Goal: Information Seeking & Learning: Learn about a topic

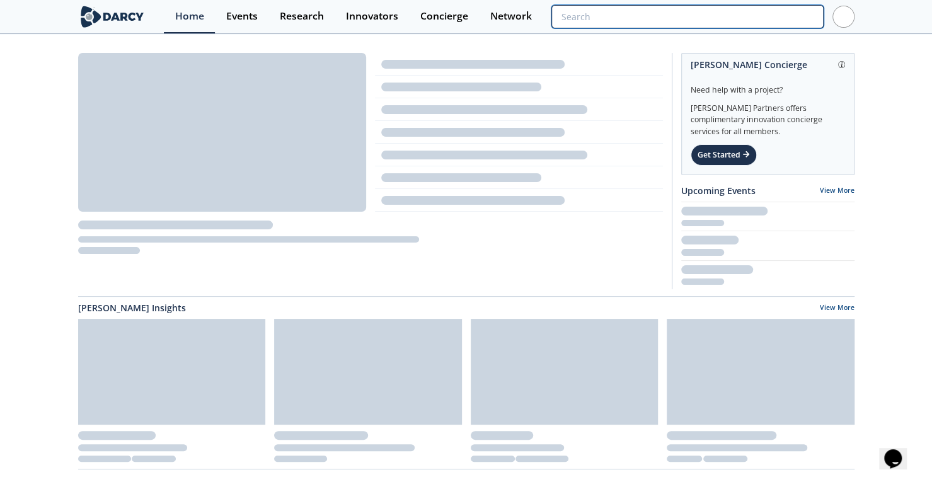
click at [768, 16] on input "search" at bounding box center [687, 16] width 272 height 23
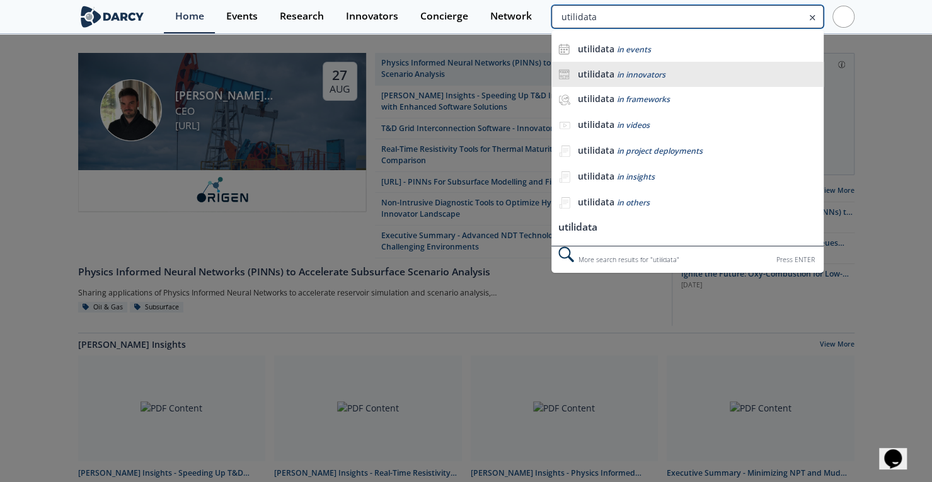
type input "utilidata"
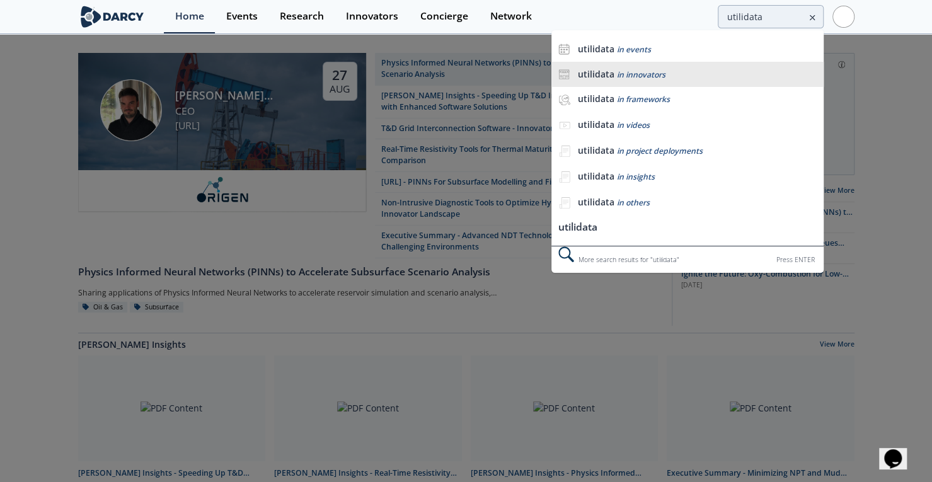
click at [648, 71] on span "in innovators" at bounding box center [640, 74] width 49 height 11
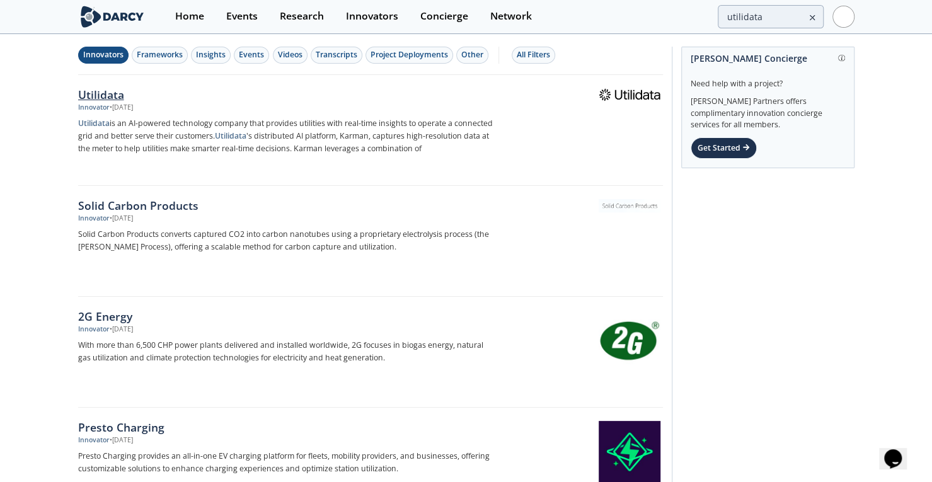
click at [106, 91] on div "Utilidata" at bounding box center [286, 94] width 417 height 16
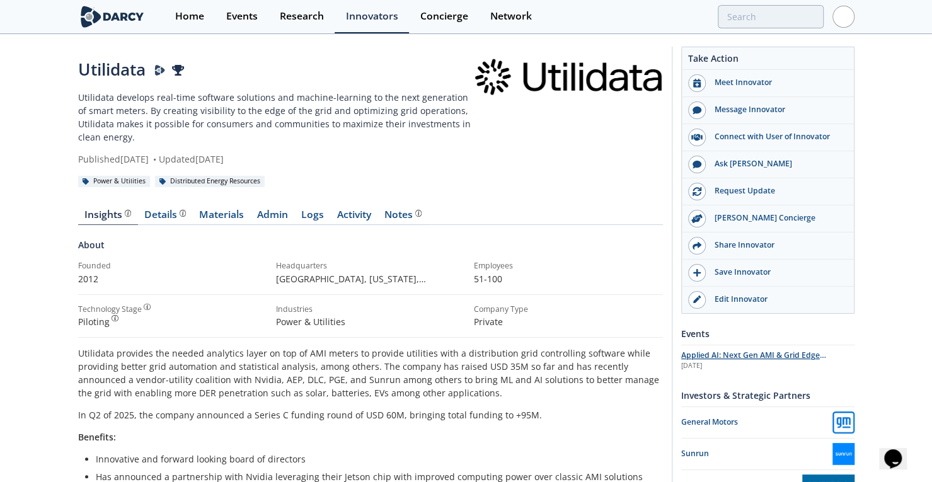
click at [761, 352] on span "Applied AI: Next Gen AMI & Grid Edge Intelligence" at bounding box center [753, 361] width 145 height 22
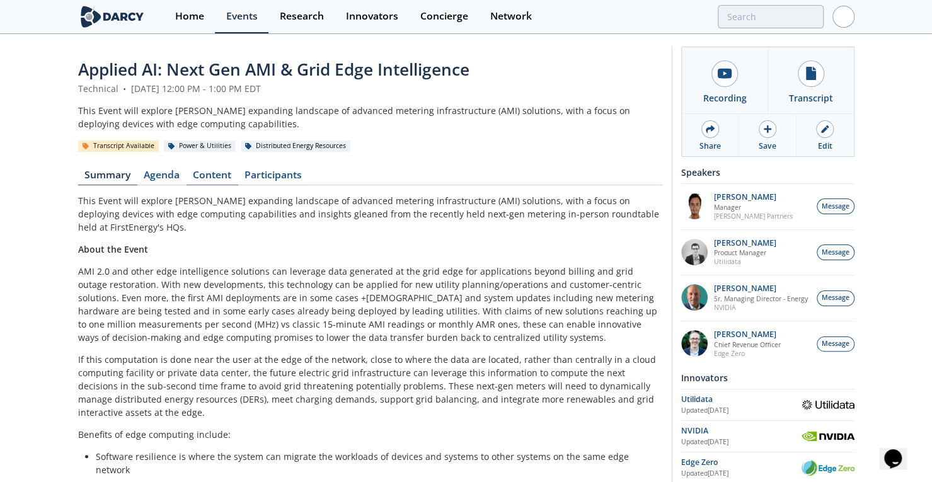
click at [219, 182] on link "Content" at bounding box center [213, 177] width 52 height 15
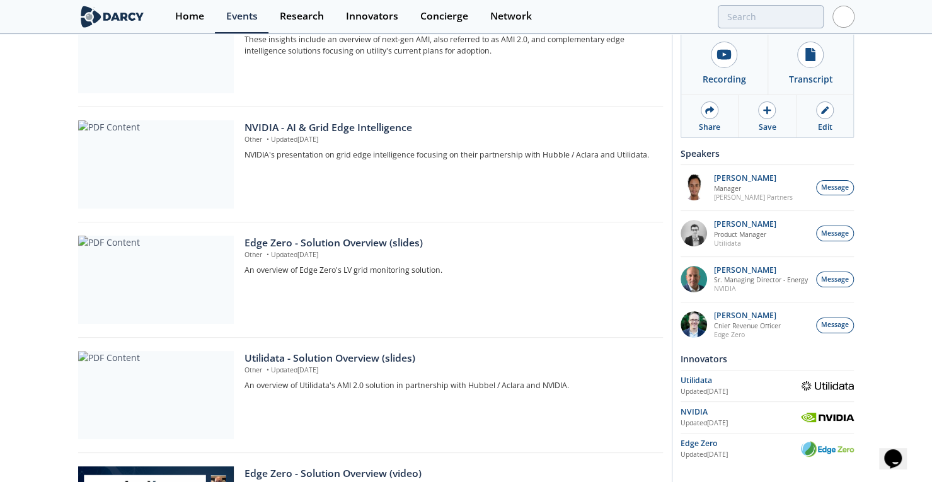
scroll to position [314, 0]
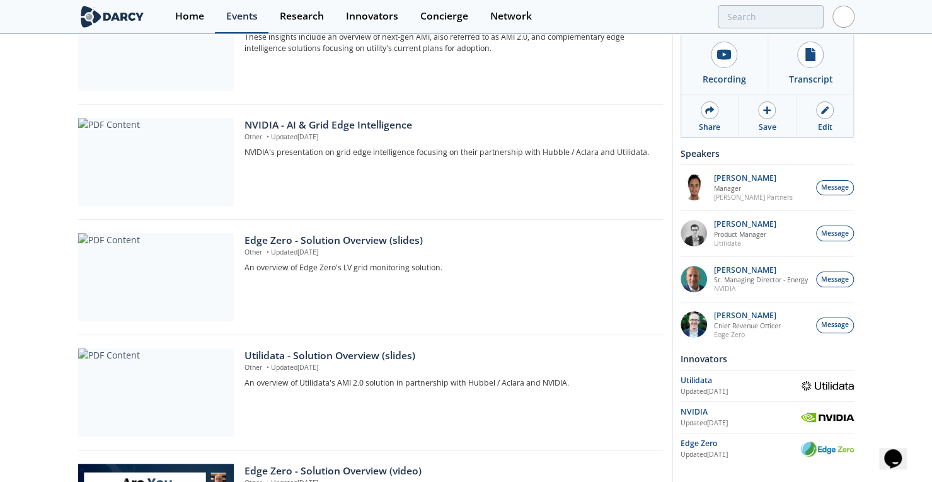
click at [241, 14] on div "Events" at bounding box center [242, 16] width 32 height 10
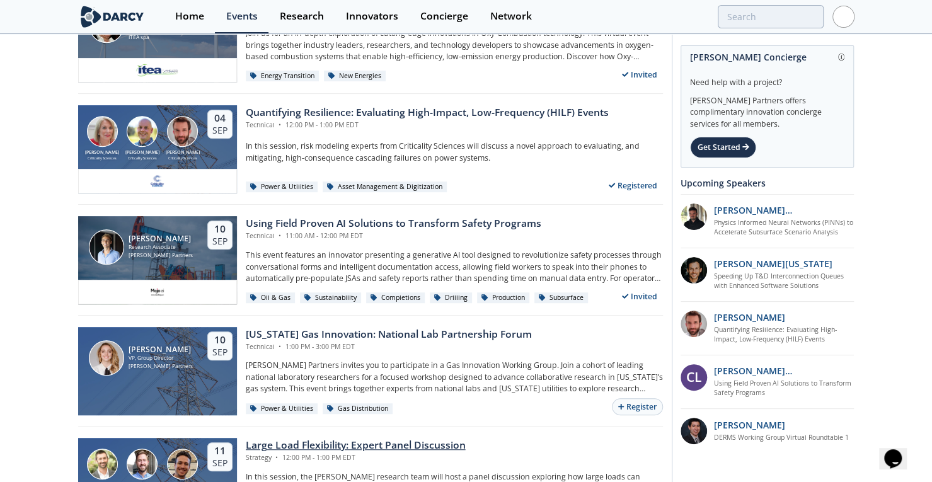
click at [301, 446] on div "Large Load Flexibility: Expert Panel Discussion" at bounding box center [356, 445] width 220 height 15
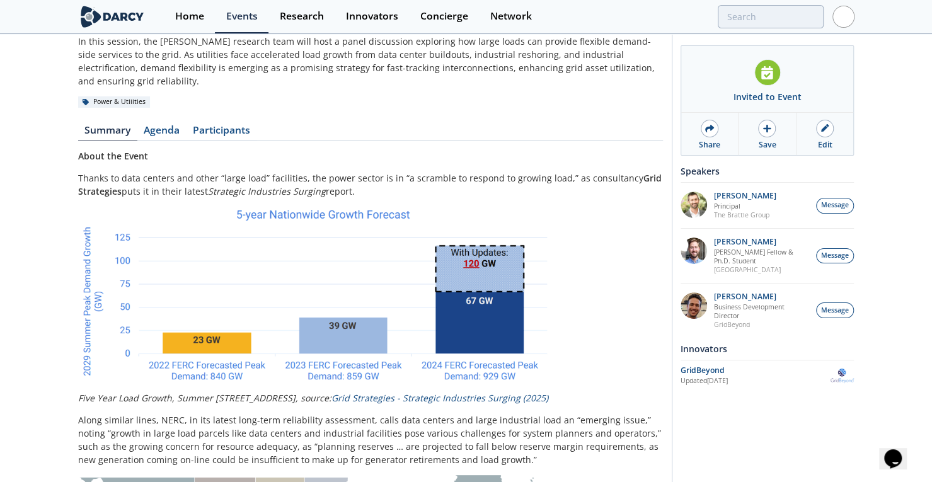
scroll to position [52, 0]
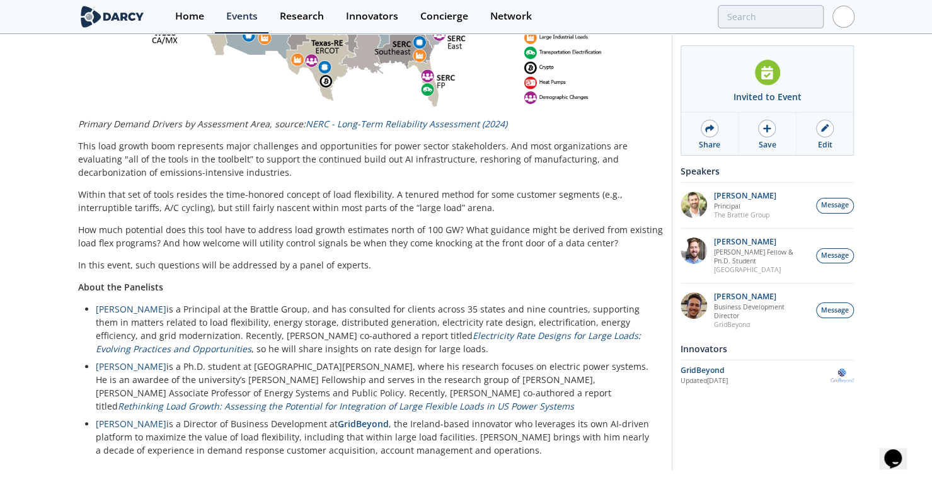
drag, startPoint x: 594, startPoint y: 273, endPoint x: 596, endPoint y: 406, distance: 133.0
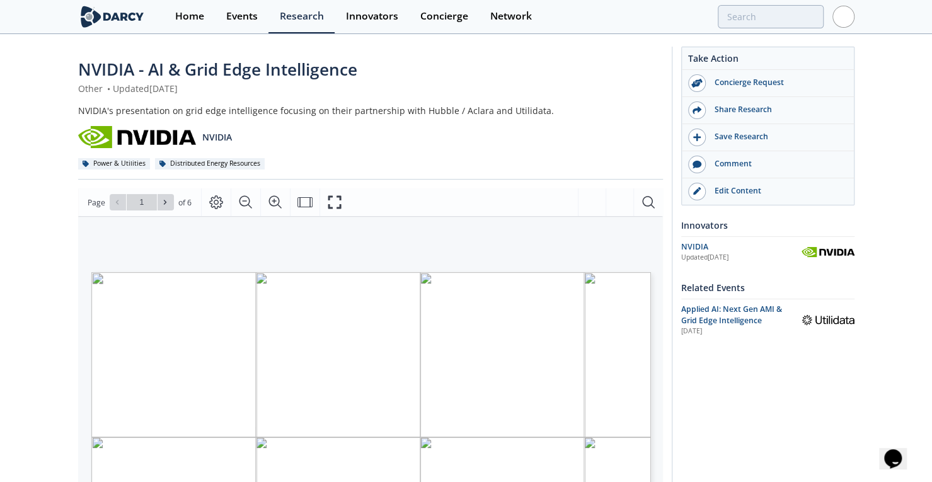
click at [92, 112] on div "NVIDIA's presentation on grid edge intelligence focusing on their partnership w…" at bounding box center [370, 110] width 585 height 13
drag, startPoint x: 78, startPoint y: 112, endPoint x: 106, endPoint y: 112, distance: 27.7
click at [106, 112] on div "NVIDIA's presentation on grid edge intelligence focusing on their partnership w…" at bounding box center [370, 110] width 585 height 13
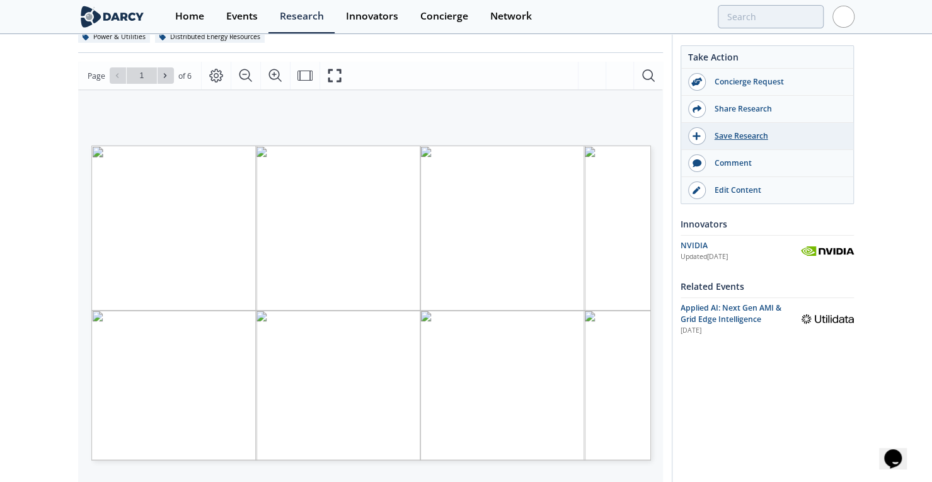
scroll to position [129, 0]
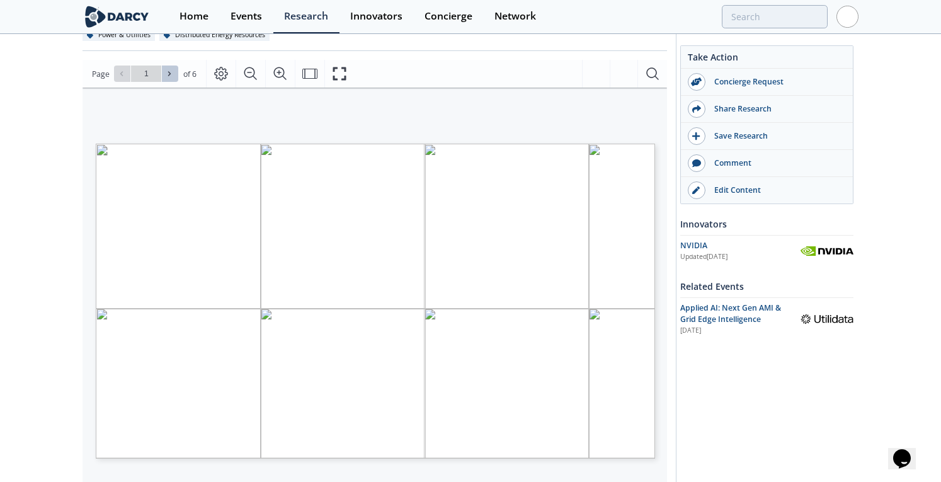
click at [166, 74] on icon at bounding box center [170, 74] width 8 height 8
click at [166, 72] on icon at bounding box center [170, 74] width 8 height 8
click at [171, 71] on icon at bounding box center [170, 74] width 8 height 8
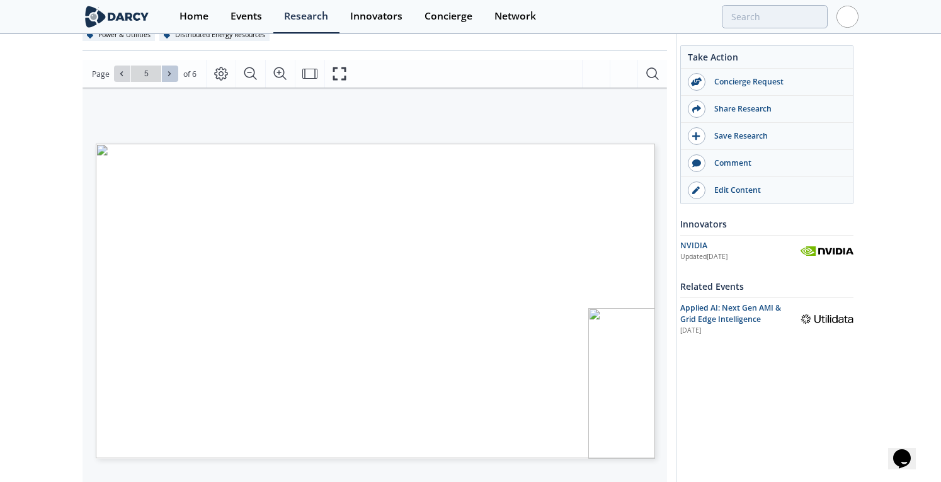
type input "6"
